Goal: Use online tool/utility: Use online tool/utility

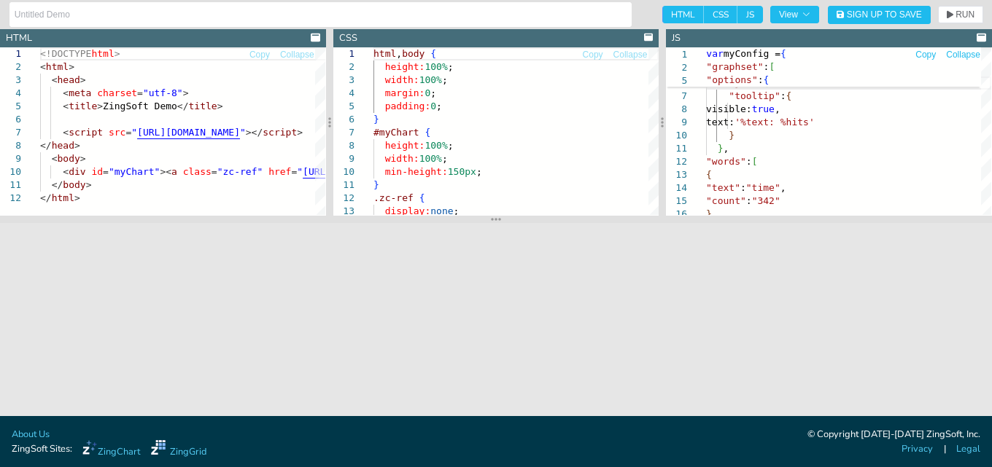
click at [925, 56] on span "Copy" at bounding box center [925, 54] width 20 height 9
type textarea "var myConfig = { "graphset":[ { "type":"wordcloud", "options":{ "style":{ "tool…"
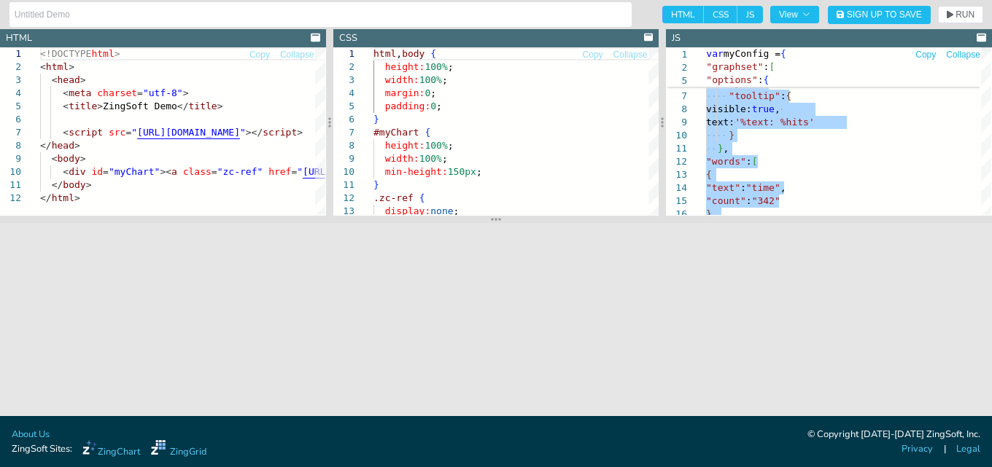
click at [963, 55] on span "Collapse" at bounding box center [963, 54] width 34 height 9
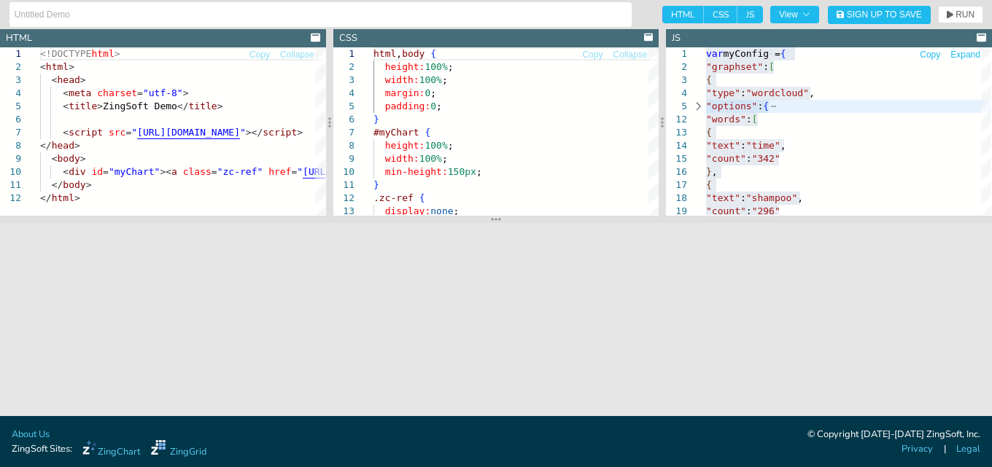
click at [963, 55] on span "Expand" at bounding box center [965, 54] width 30 height 9
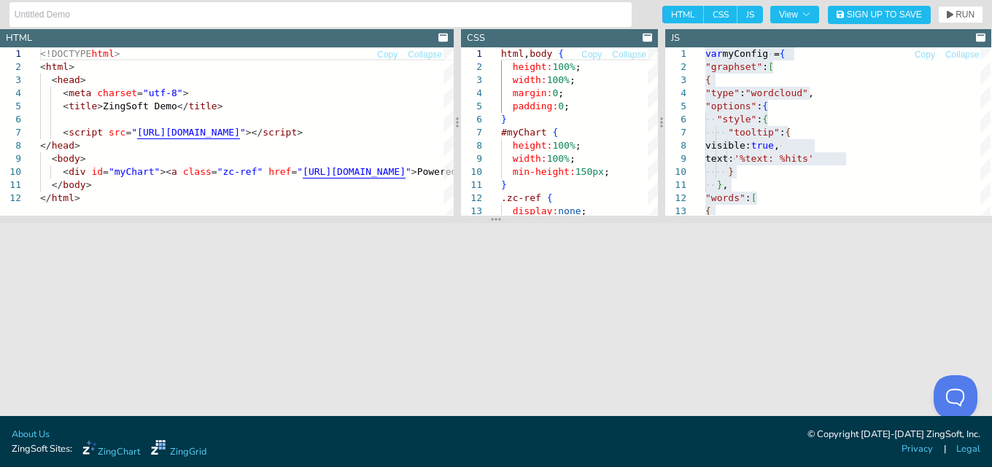
drag, startPoint x: 327, startPoint y: 110, endPoint x: 443, endPoint y: 117, distance: 116.1
click at [456, 119] on div at bounding box center [457, 122] width 7 height 187
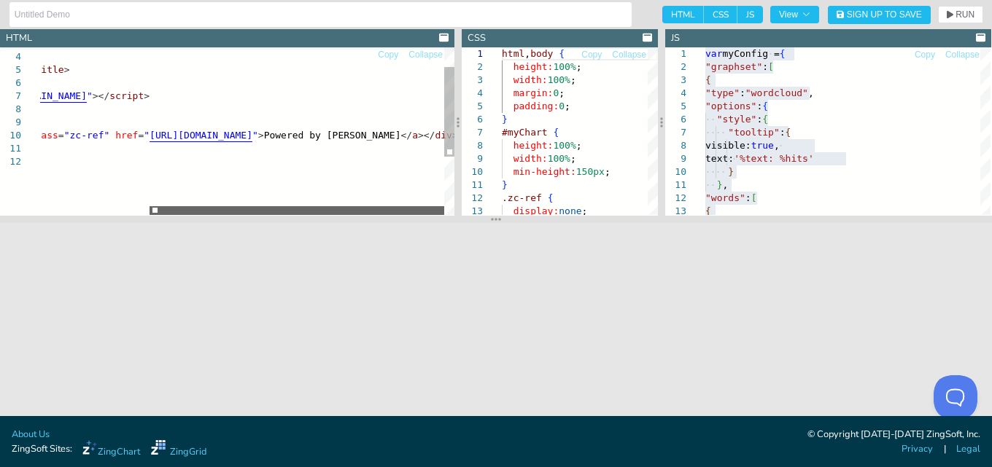
click at [419, 206] on div at bounding box center [296, 210] width 295 height 9
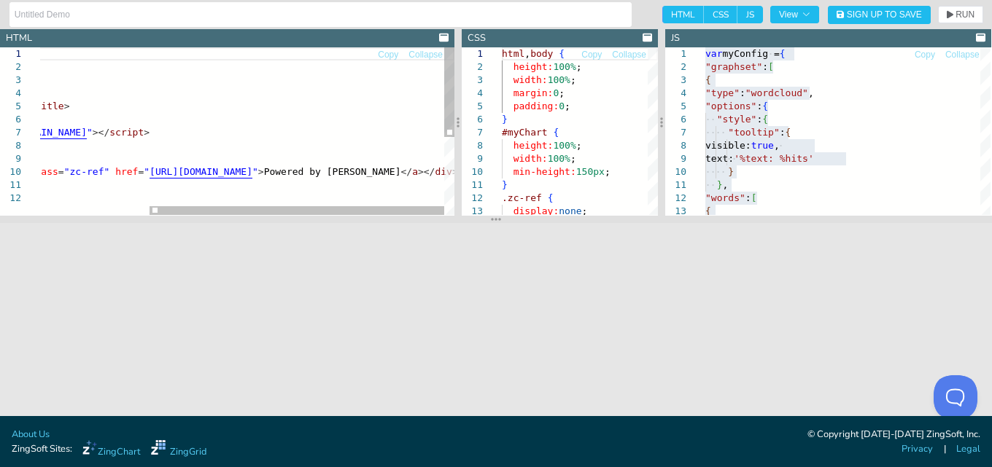
drag, startPoint x: 323, startPoint y: 215, endPoint x: 171, endPoint y: 203, distance: 152.2
click at [171, 203] on div "3 4 5 6 7 8 9 10 11 12 1 2 < head > < meta charset = "utf-8" > < title > ZingSo…" at bounding box center [227, 131] width 454 height 168
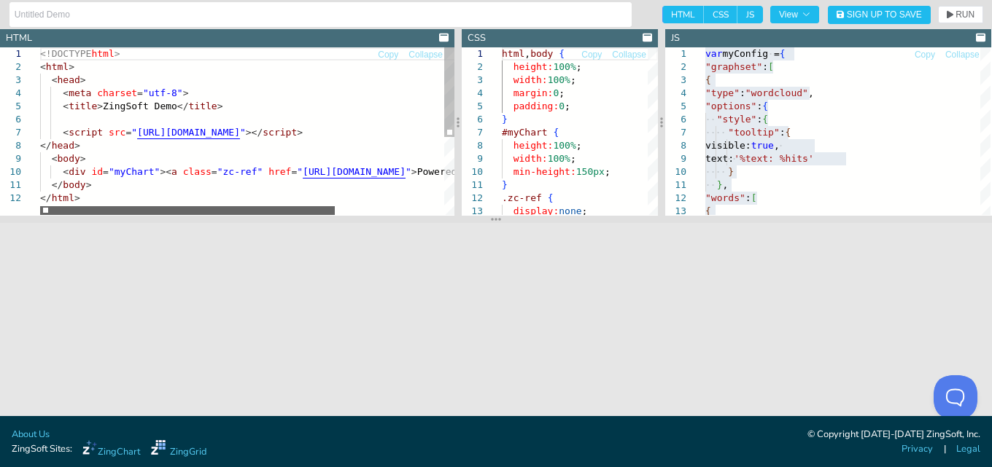
click at [89, 206] on div at bounding box center [187, 210] width 295 height 9
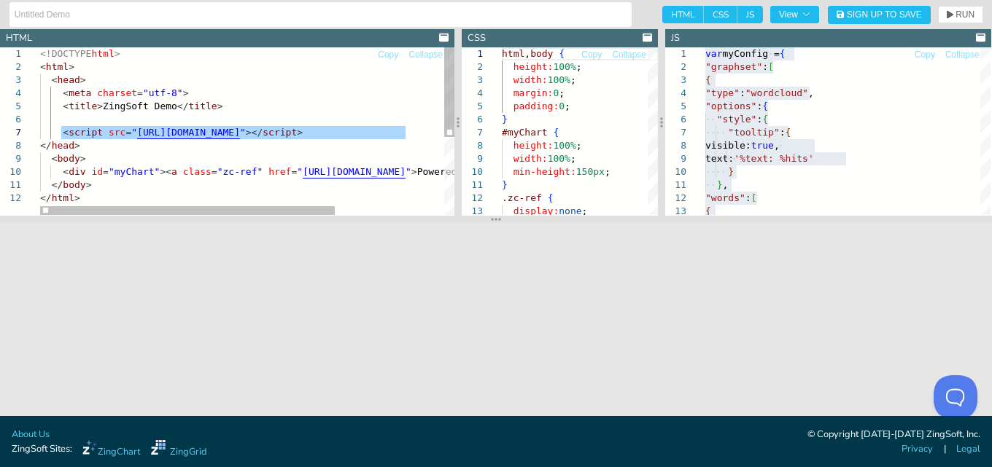
drag, startPoint x: 419, startPoint y: 131, endPoint x: 61, endPoint y: 136, distance: 357.3
click at [61, 136] on div "< head > < meta charset = "utf-8" > < title > ZingSoft Demo </ title > < script…" at bounding box center [323, 203] width 567 height 312
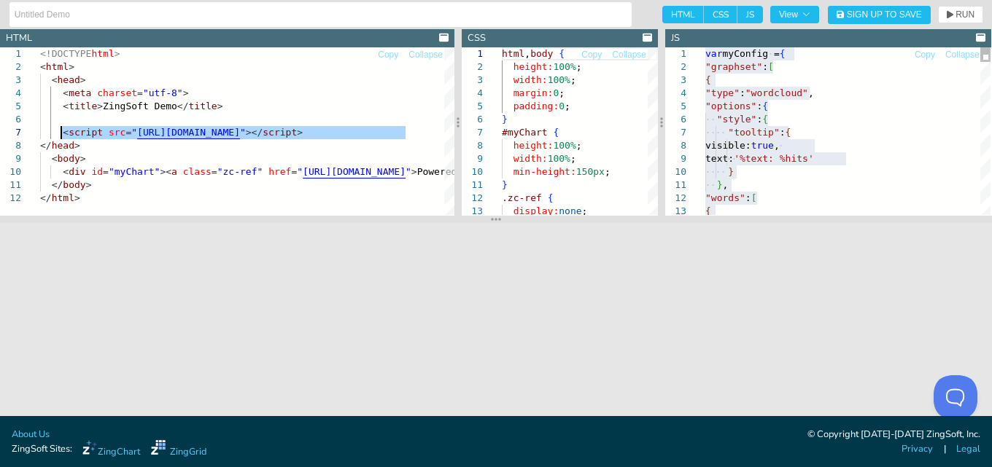
type textarea "var myConfig = { "graphset":[ { "type":"wordcloud", "options":{ "style":{ "tool…"
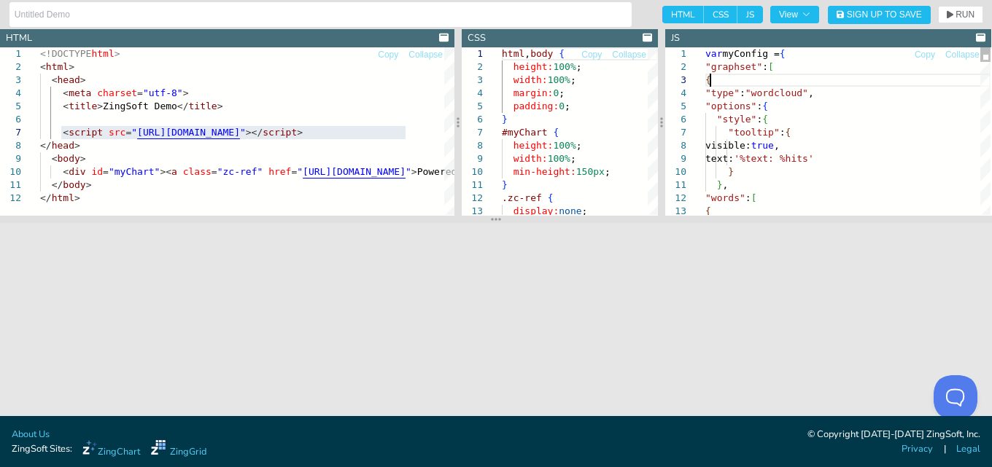
click at [628, 88] on div "html , body { height: 100% ; width: 100% ; margin: 0 ; padding: 0 ; } #myChart …" at bounding box center [580, 216] width 156 height 338
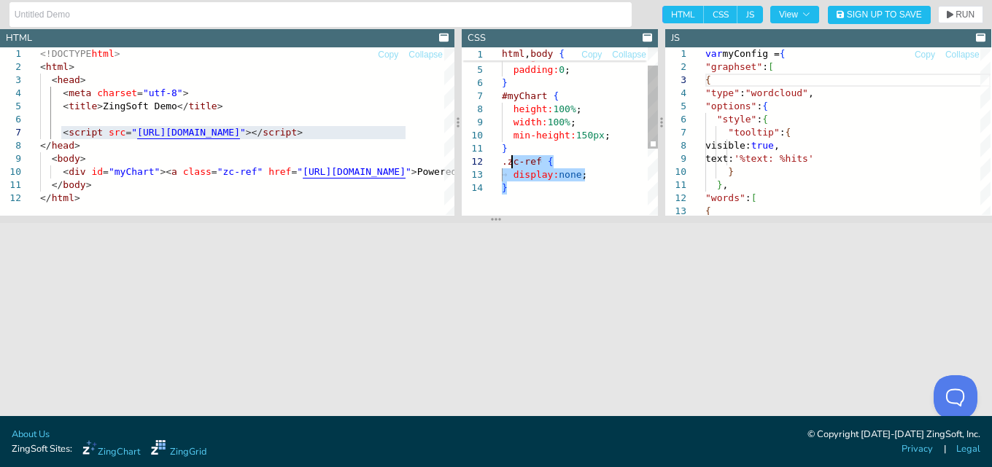
type textarea "html, body { height:100%; width:100%; margin:0; padding:0; } #myChart { height:…"
drag, startPoint x: 521, startPoint y: 187, endPoint x: 500, endPoint y: 97, distance: 92.1
click at [502, 97] on div "width: 100% ; margin: 0 ; padding: 0 ; } #myChart { height: 100% ; width: 100% …" at bounding box center [580, 180] width 156 height 338
